Goal: Transaction & Acquisition: Purchase product/service

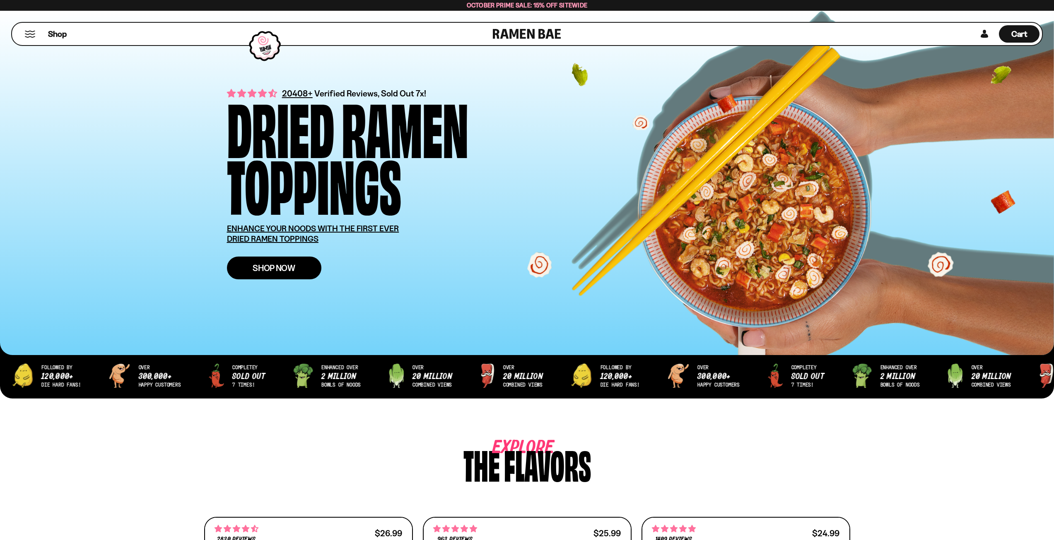
click at [280, 264] on span "Shop Now" at bounding box center [274, 268] width 43 height 9
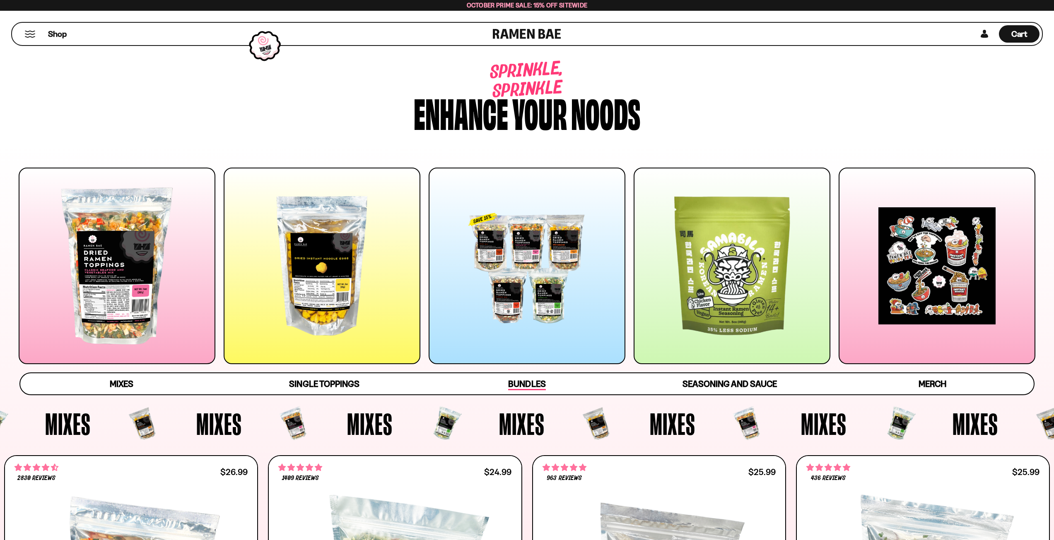
click at [523, 377] on link "Bundles" at bounding box center [527, 383] width 202 height 21
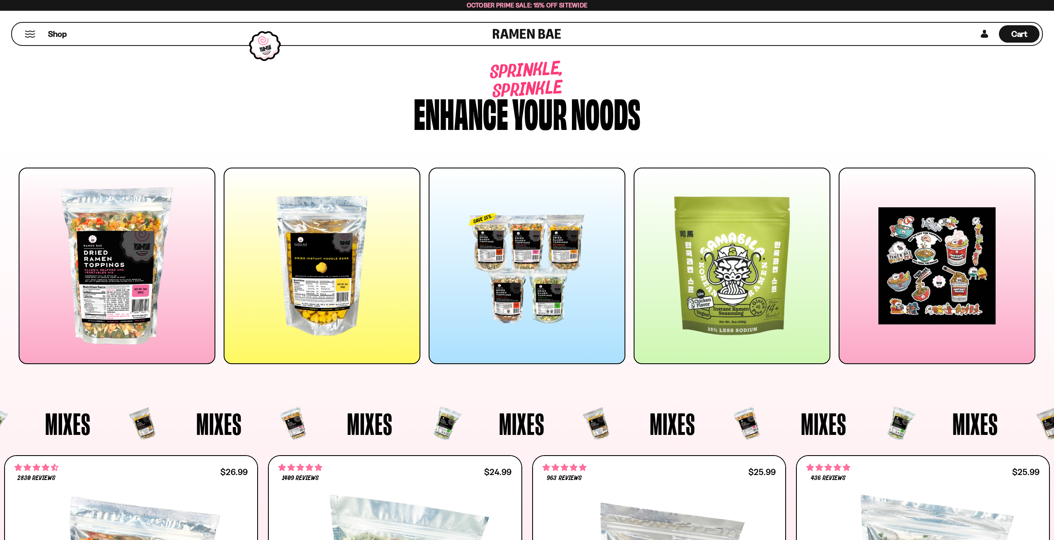
drag, startPoint x: 305, startPoint y: 357, endPoint x: 249, endPoint y: 159, distance: 205.7
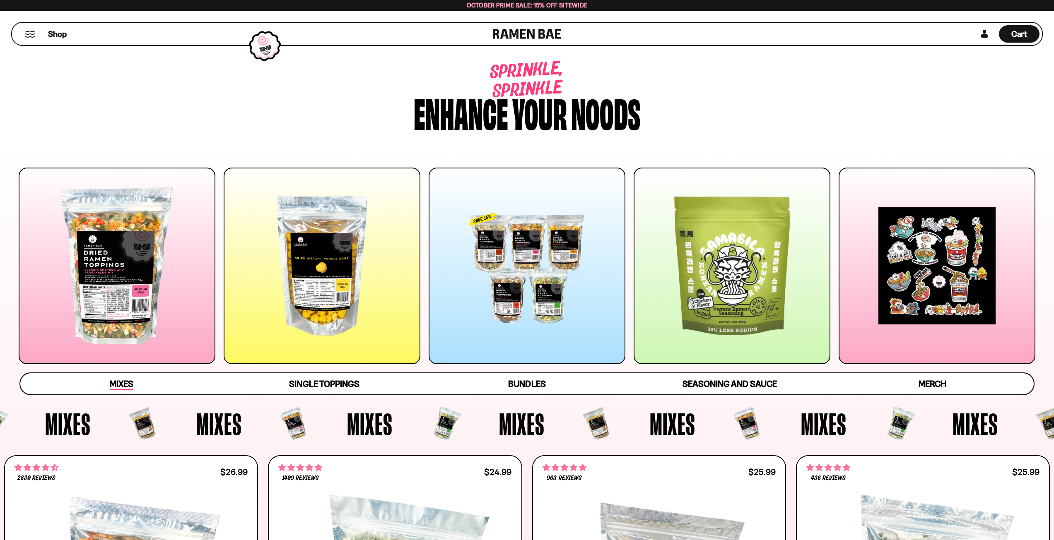
click at [127, 382] on span "Mixes" at bounding box center [122, 385] width 24 height 12
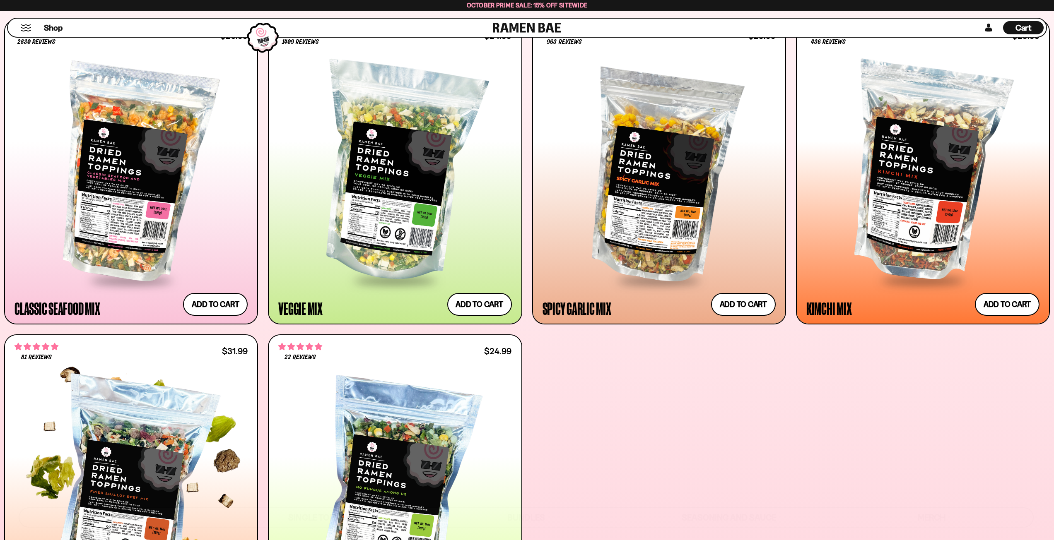
scroll to position [447, 0]
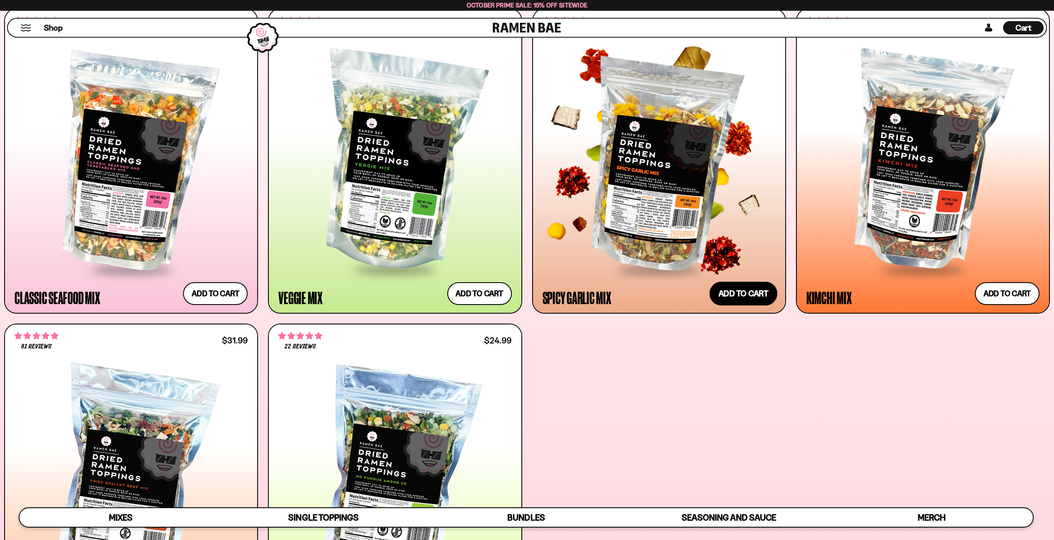
click at [740, 291] on button "Add to cart Add ― Regular price $25.99 Regular price Sale price $25.99 Unit pri…" at bounding box center [743, 294] width 68 height 24
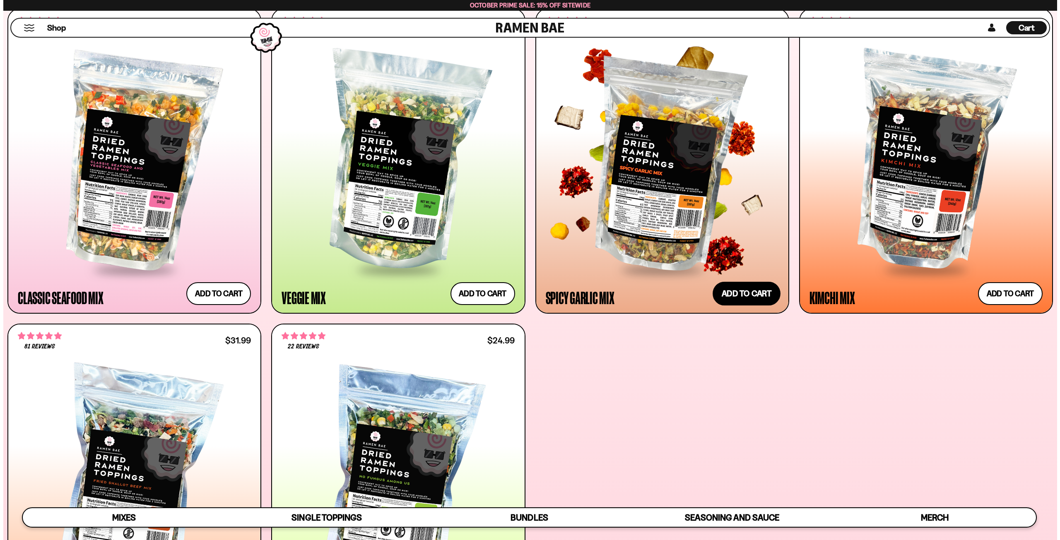
scroll to position [448, 0]
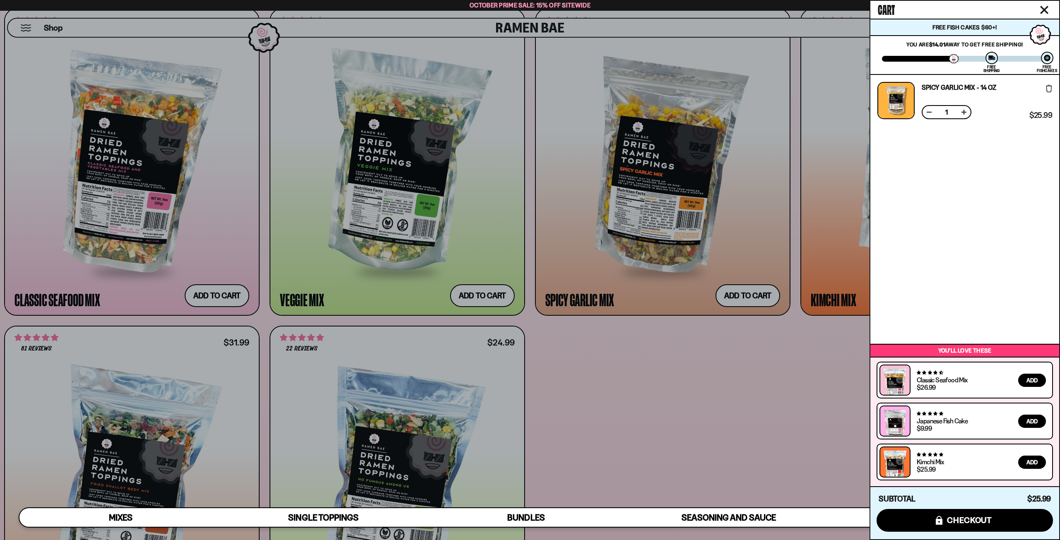
click at [1043, 10] on icon "Close cart" at bounding box center [1044, 9] width 7 height 7
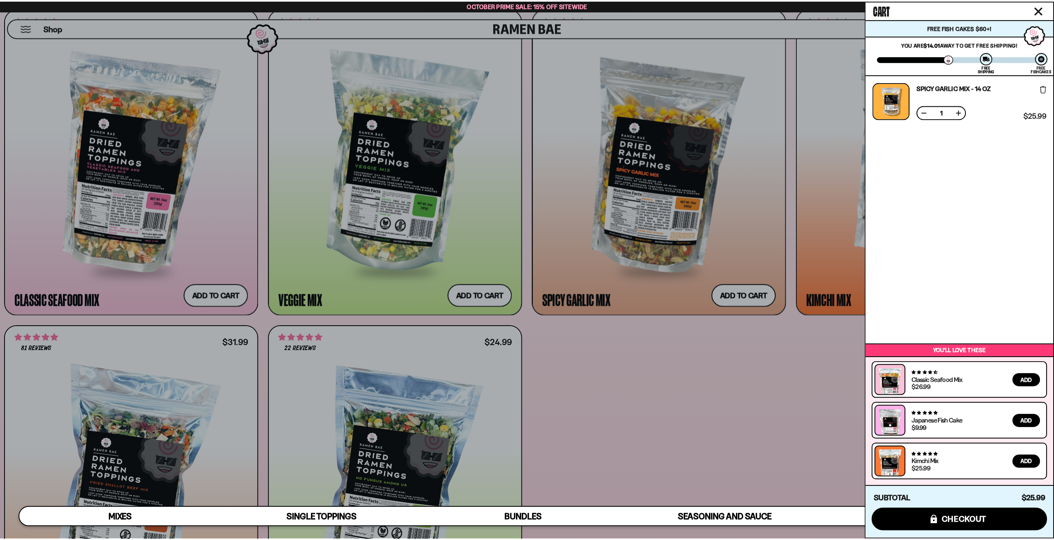
scroll to position [447, 0]
